Goal: Task Accomplishment & Management: Manage account settings

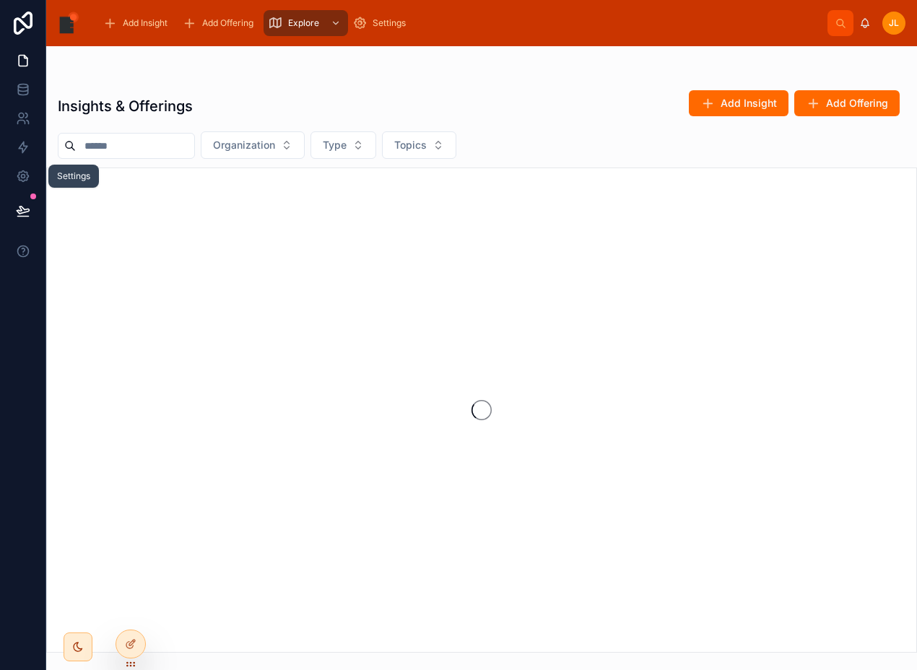
click at [24, 181] on icon at bounding box center [23, 176] width 14 height 14
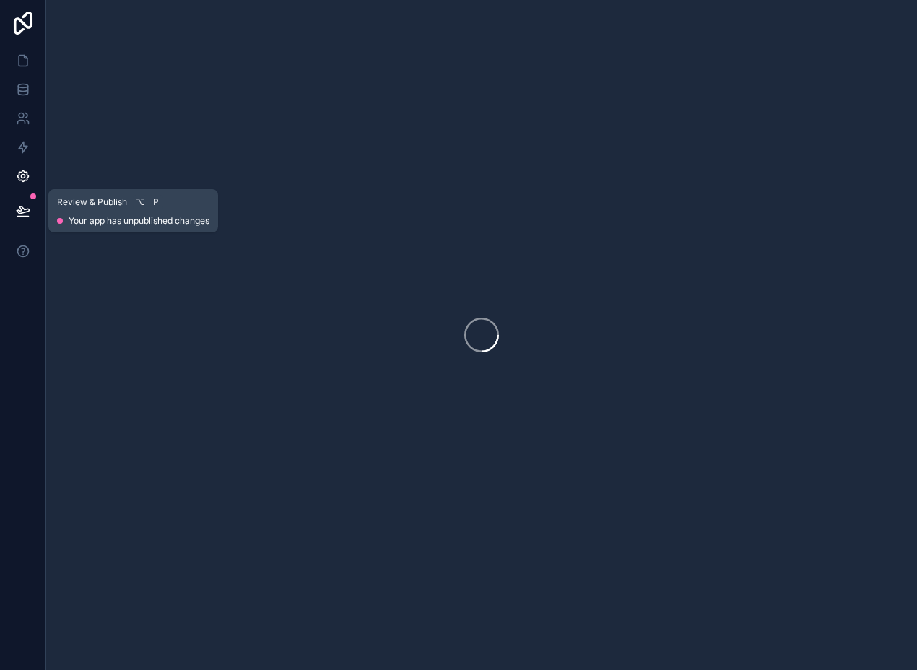
click at [24, 209] on icon at bounding box center [23, 210] width 12 height 7
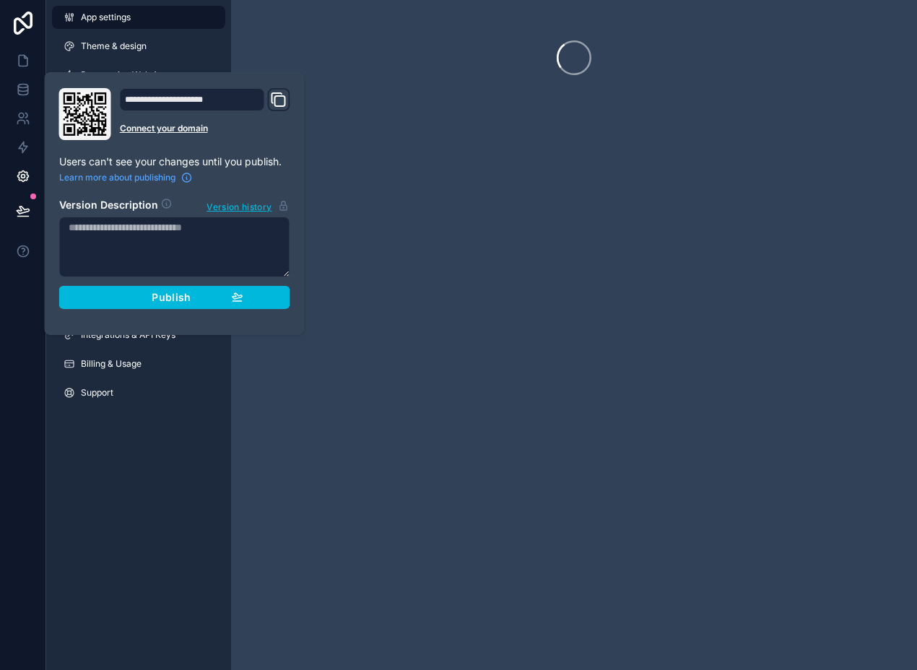
click at [176, 299] on span "Publish" at bounding box center [171, 297] width 39 height 13
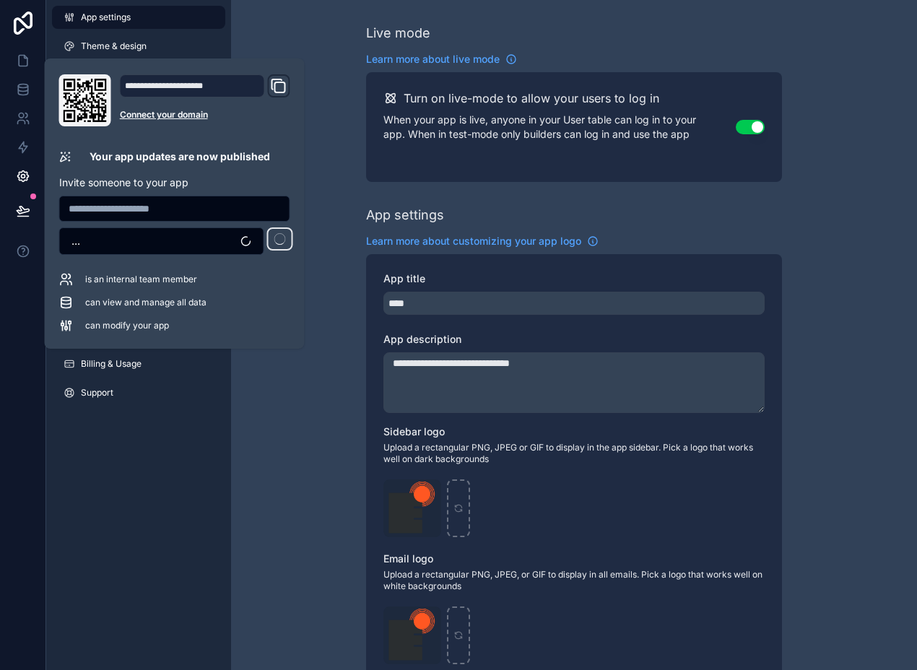
click at [176, 472] on div "App settings Theme & design Progressive Web App Navigation Email settings Space…" at bounding box center [138, 335] width 185 height 670
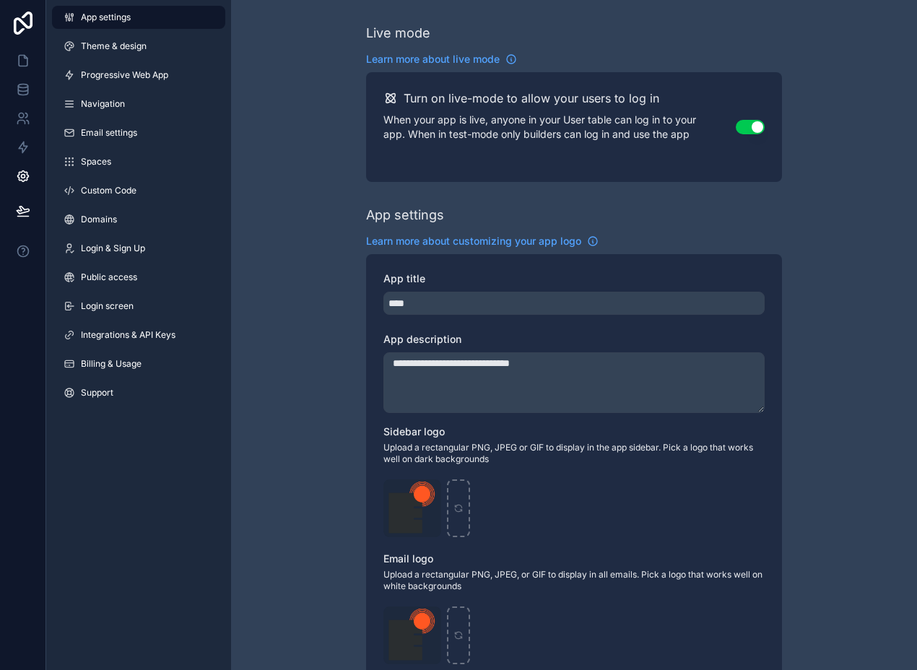
click at [143, 219] on link "Domains" at bounding box center [138, 219] width 173 height 23
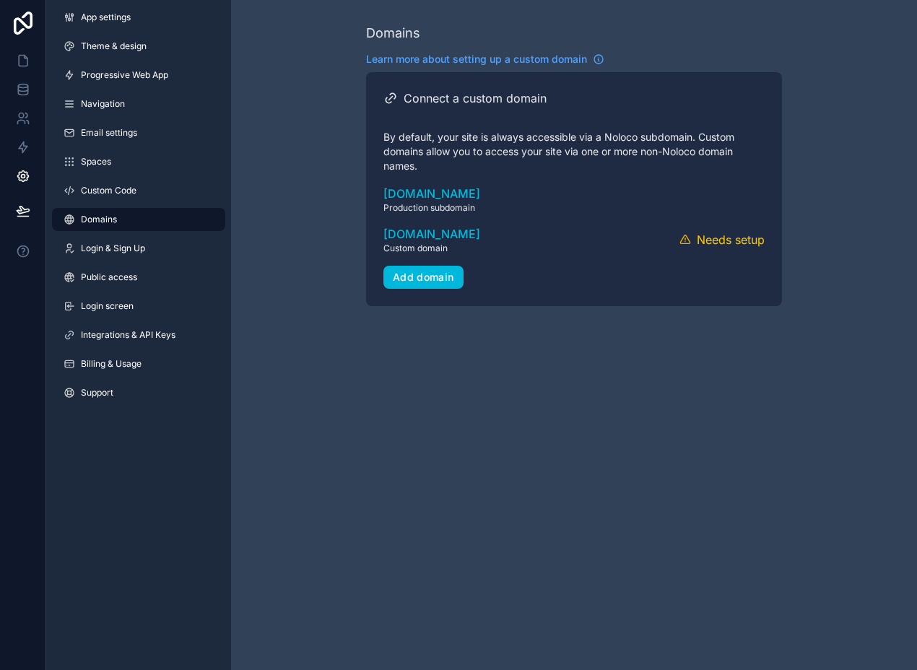
click at [0, 0] on button "Verify" at bounding box center [0, 0] width 0 height 0
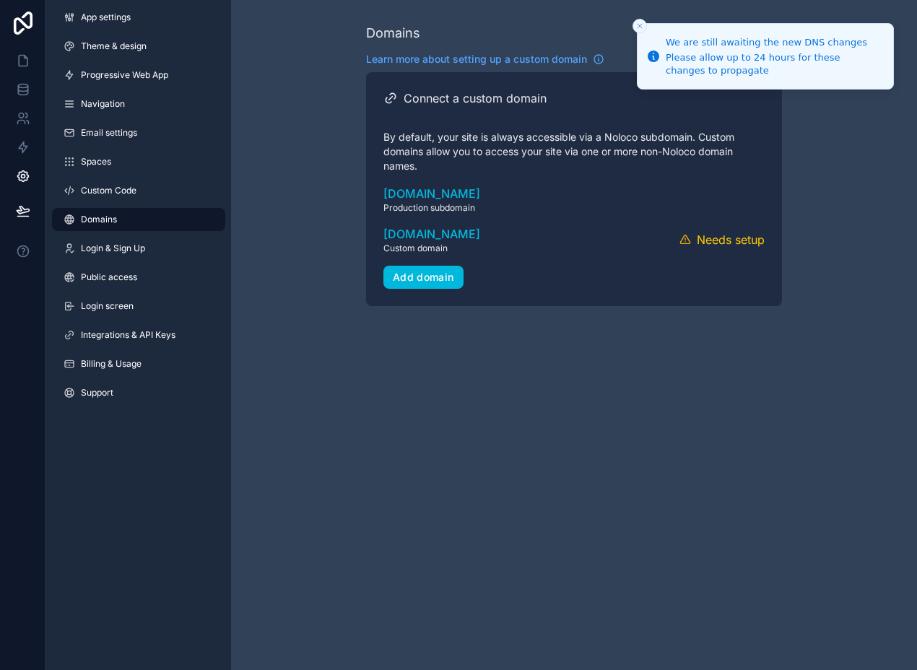
click at [571, 346] on div "Domains Learn more about setting up a custom domain Connect a custom domain By …" at bounding box center [574, 335] width 686 height 670
click at [485, 358] on div "Domains Learn more about setting up a custom domain Connect a custom domain By …" at bounding box center [574, 335] width 686 height 670
